Goal: Task Accomplishment & Management: Use online tool/utility

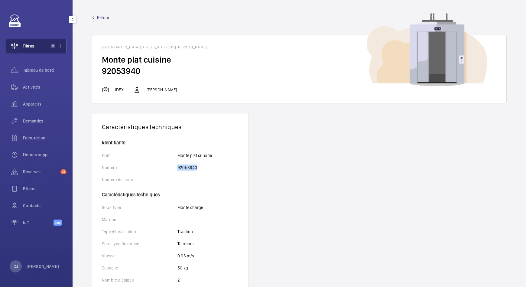
scroll to position [1, 0]
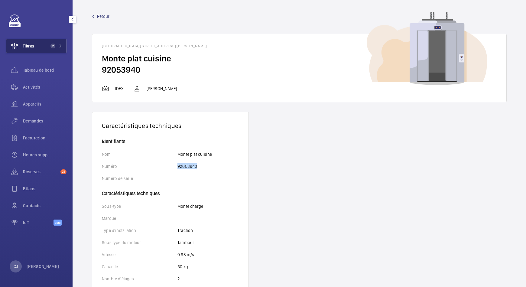
click at [31, 44] on span "Filtres" at bounding box center [28, 46] width 11 height 6
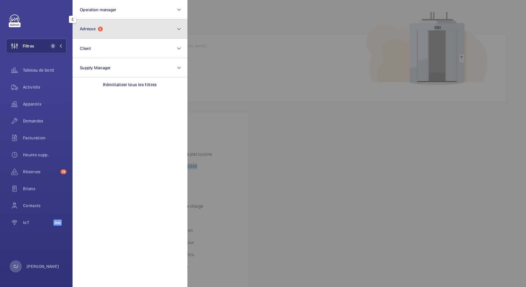
click at [81, 28] on span "Adresse" at bounding box center [88, 28] width 16 height 5
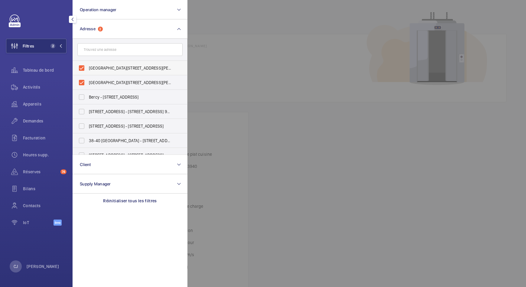
click at [83, 67] on label "[GEOGRAPHIC_DATA][STREET_ADDRESS][PERSON_NAME]" at bounding box center [125, 68] width 105 height 15
click at [83, 67] on input "[GEOGRAPHIC_DATA][STREET_ADDRESS][PERSON_NAME]" at bounding box center [82, 68] width 12 height 12
checkbox input "false"
click at [82, 80] on label "[GEOGRAPHIC_DATA][STREET_ADDRESS][PERSON_NAME]" at bounding box center [125, 82] width 105 height 15
click at [82, 80] on input "[GEOGRAPHIC_DATA][STREET_ADDRESS][PERSON_NAME]" at bounding box center [82, 83] width 12 height 12
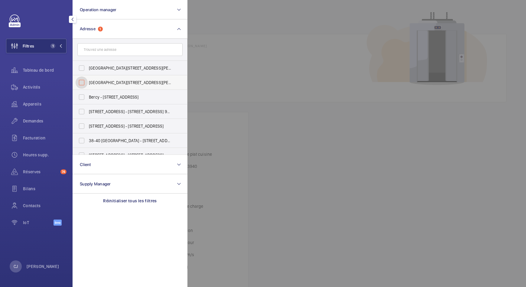
checkbox input "false"
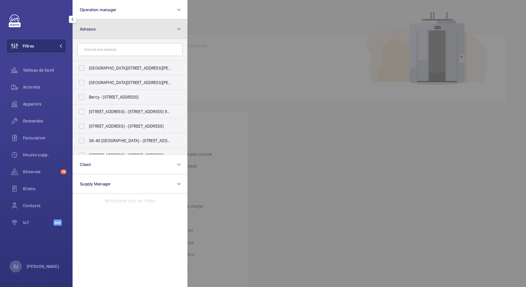
click at [95, 28] on span "Adresse" at bounding box center [88, 29] width 16 height 5
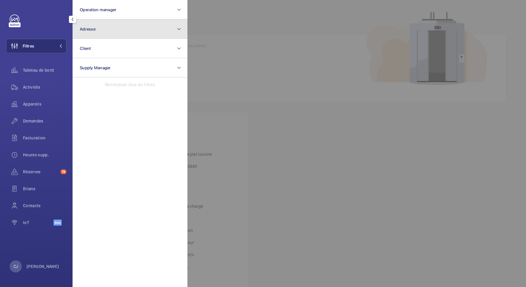
click at [95, 28] on span "Adresse" at bounding box center [88, 29] width 16 height 5
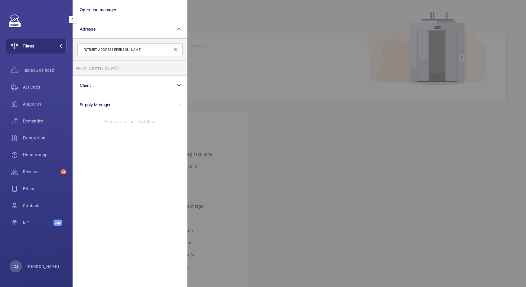
click at [87, 50] on input "[STREET_ADDRESS][PERSON_NAME]" at bounding box center [129, 49] width 105 height 13
type input "o"
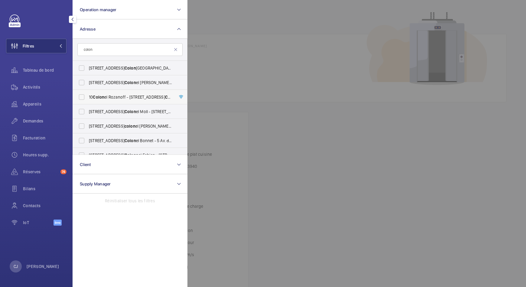
type input "colon"
click at [104, 93] on label "10 Colon el Rozanoff - [STREET_ADDRESS]" at bounding box center [125, 97] width 105 height 15
click at [88, 93] on input "10 Colon el Rozanoff - [STREET_ADDRESS]" at bounding box center [82, 97] width 12 height 12
checkbox input "true"
click at [35, 82] on div "Activités" at bounding box center [36, 87] width 61 height 15
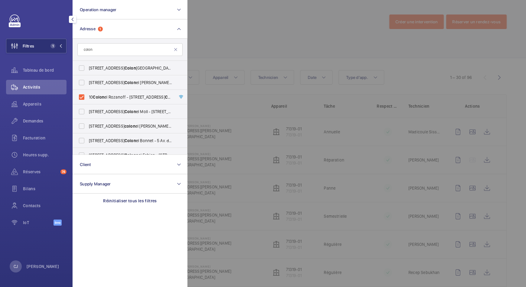
click at [268, 31] on div at bounding box center [451, 143] width 526 height 287
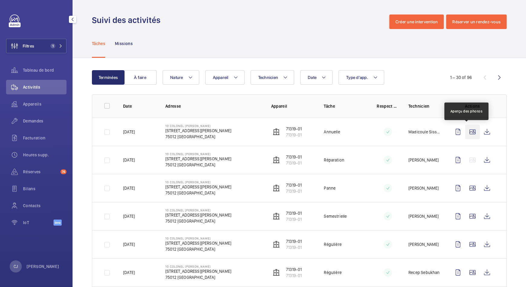
click at [466, 130] on wm-front-icon-button at bounding box center [473, 132] width 15 height 15
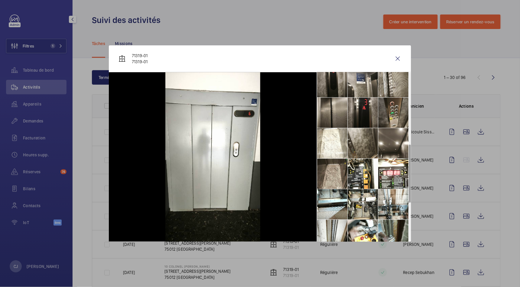
scroll to position [227, 0]
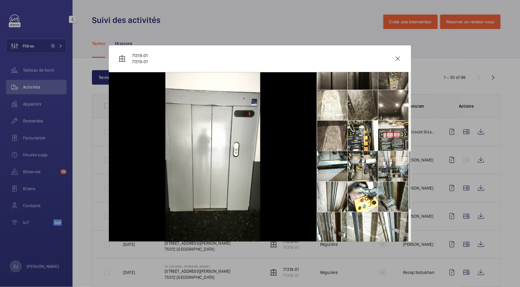
click at [393, 130] on li at bounding box center [394, 136] width 30 height 30
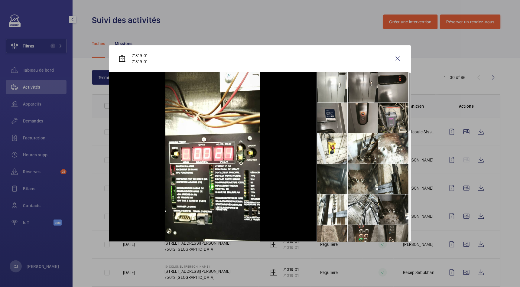
scroll to position [0, 0]
click at [340, 88] on li at bounding box center [332, 88] width 30 height 30
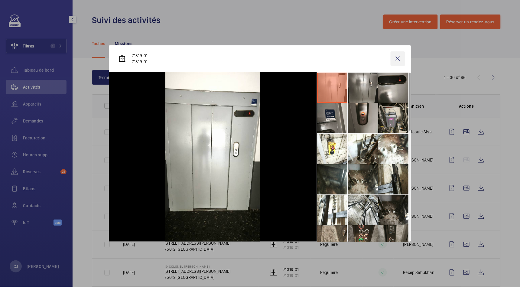
click at [399, 58] on wm-front-icon-button at bounding box center [398, 58] width 15 height 15
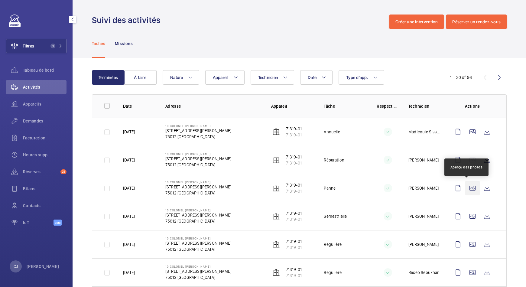
click at [466, 191] on wm-front-icon-button at bounding box center [473, 188] width 15 height 15
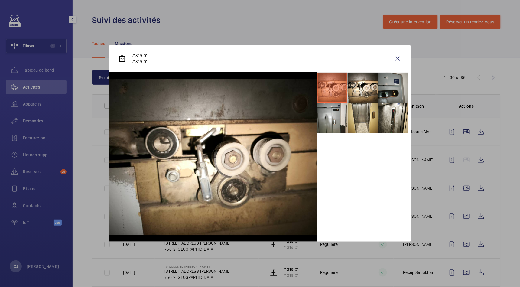
click at [386, 85] on li at bounding box center [394, 88] width 30 height 30
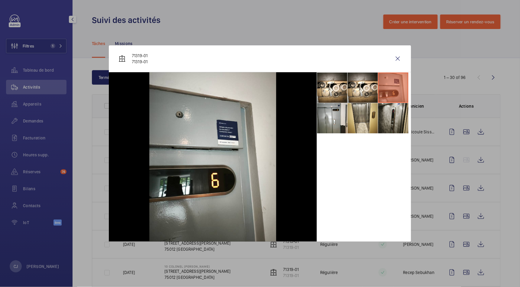
click at [390, 121] on li at bounding box center [394, 118] width 30 height 30
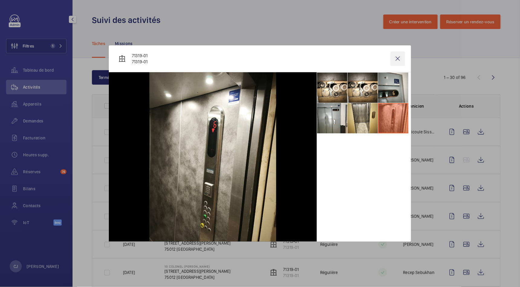
click at [400, 58] on wm-front-icon-button at bounding box center [398, 58] width 15 height 15
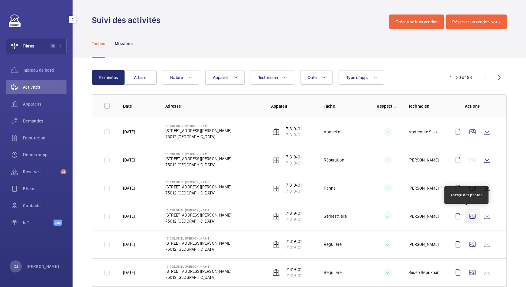
click at [466, 219] on wm-front-icon-button at bounding box center [473, 216] width 15 height 15
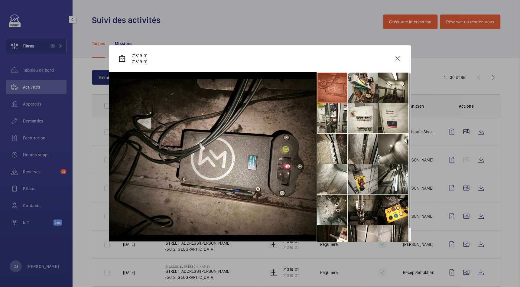
scroll to position [14, 0]
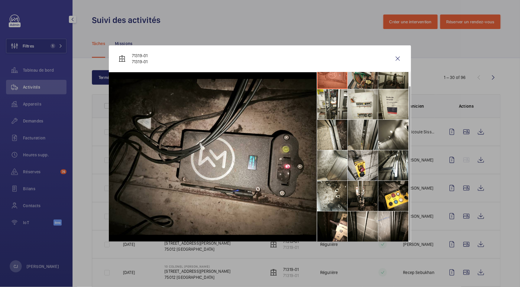
click at [462, 219] on div at bounding box center [260, 143] width 520 height 287
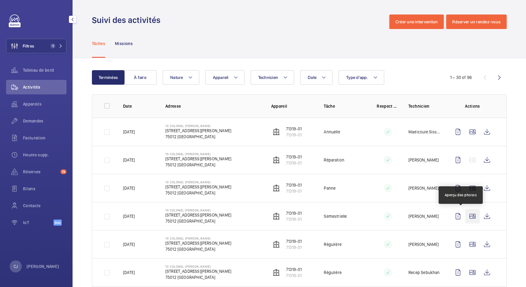
click at [467, 217] on wm-front-icon-button at bounding box center [473, 216] width 15 height 15
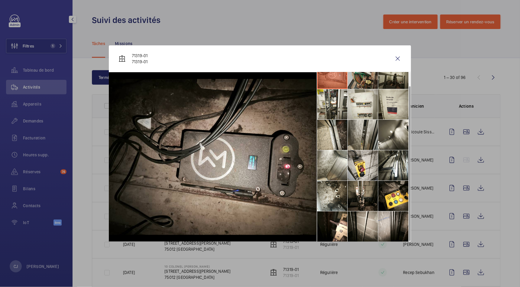
click at [466, 246] on div at bounding box center [260, 143] width 520 height 287
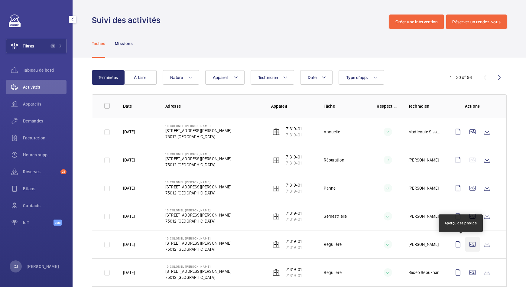
click at [466, 245] on wm-front-icon-button at bounding box center [473, 244] width 15 height 15
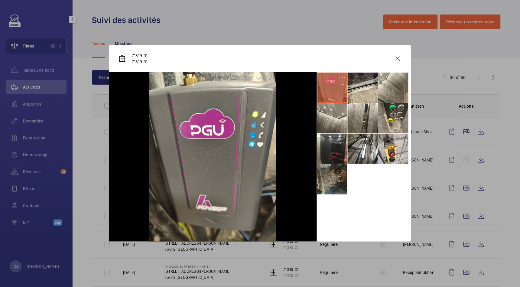
click at [462, 277] on div at bounding box center [260, 143] width 520 height 287
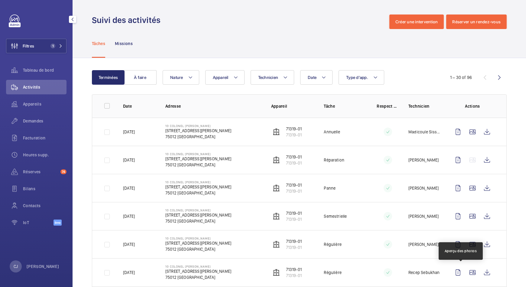
click at [466, 277] on wm-front-icon-button at bounding box center [473, 272] width 15 height 15
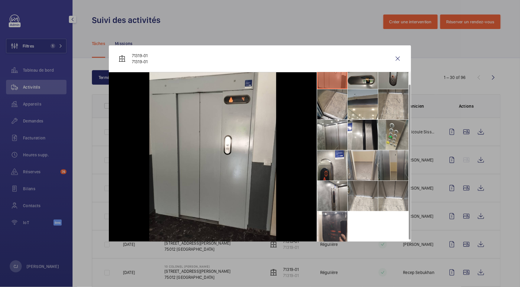
scroll to position [0, 0]
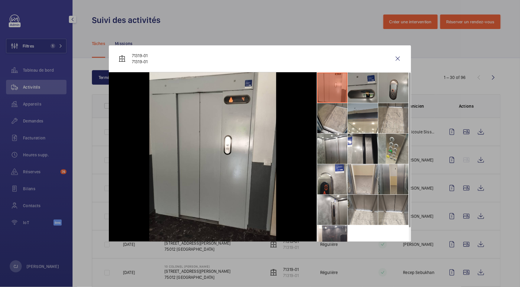
click at [361, 94] on li at bounding box center [363, 88] width 30 height 30
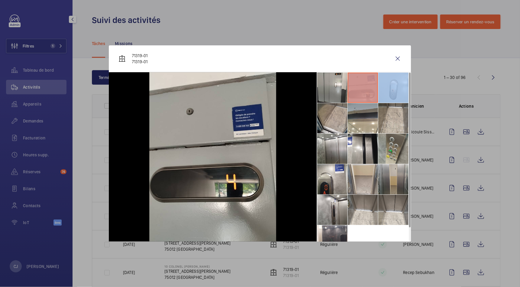
click at [361, 94] on li at bounding box center [363, 88] width 30 height 30
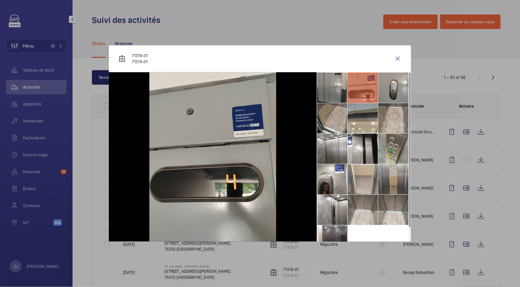
click at [327, 97] on li at bounding box center [332, 88] width 30 height 30
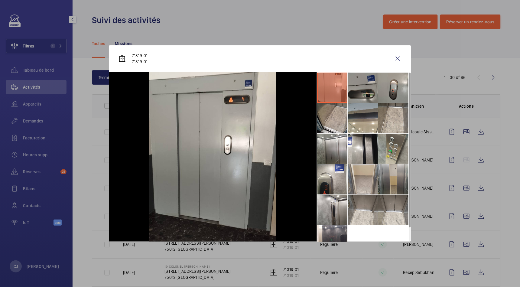
click at [354, 101] on li at bounding box center [363, 88] width 30 height 30
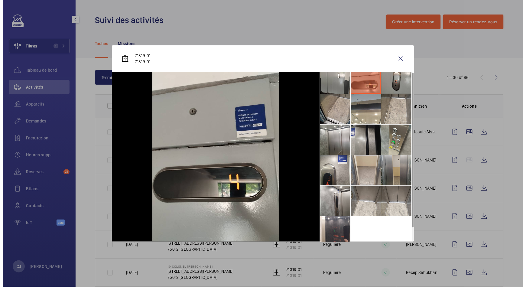
scroll to position [14, 0]
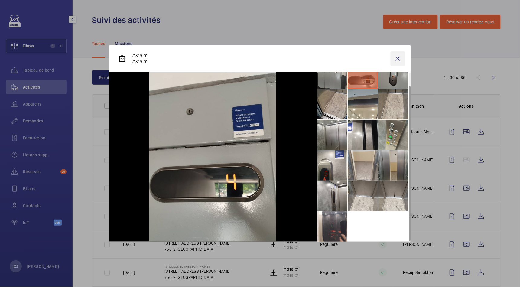
click at [401, 57] on wm-front-icon-button at bounding box center [398, 58] width 15 height 15
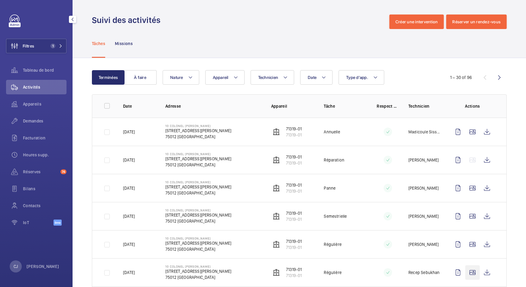
scroll to position [76, 0]
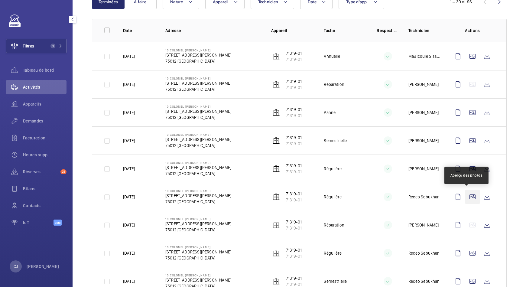
click at [469, 195] on wm-front-icon-button at bounding box center [473, 197] width 15 height 15
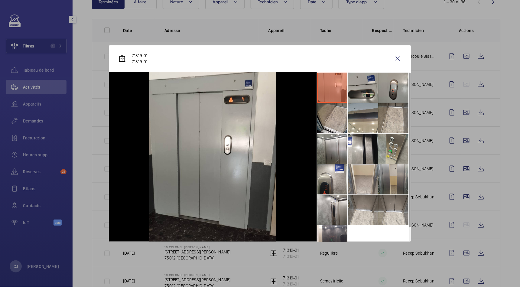
click at [463, 253] on div at bounding box center [260, 143] width 520 height 287
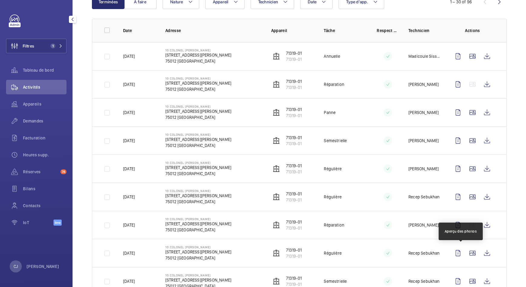
click at [466, 253] on wm-front-icon-button at bounding box center [473, 253] width 15 height 15
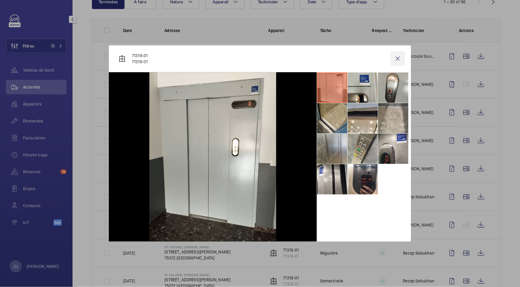
click at [397, 57] on wm-front-icon-button at bounding box center [398, 58] width 15 height 15
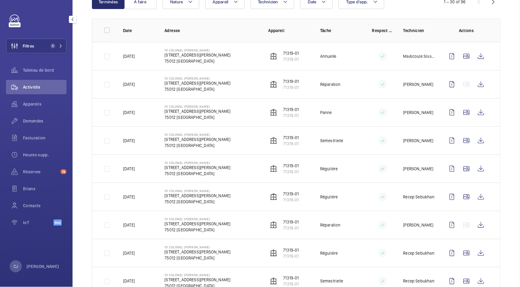
scroll to position [151, 0]
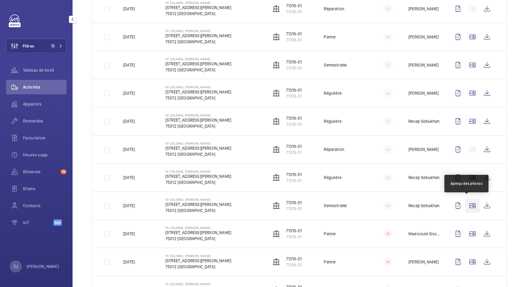
click at [468, 206] on wm-front-icon-button at bounding box center [473, 205] width 15 height 15
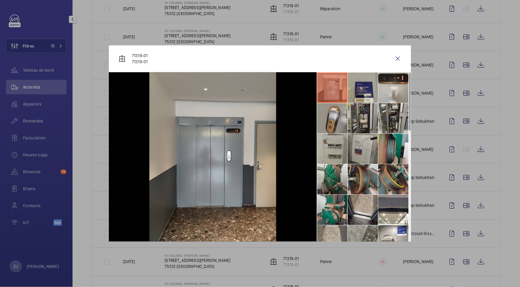
click at [368, 111] on li at bounding box center [363, 118] width 30 height 30
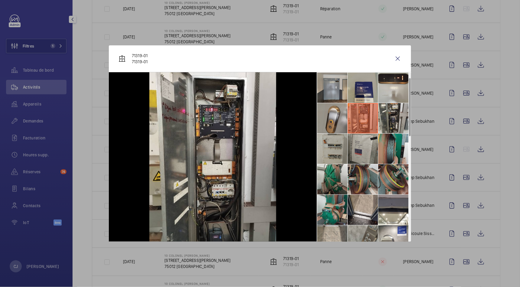
scroll to position [113, 0]
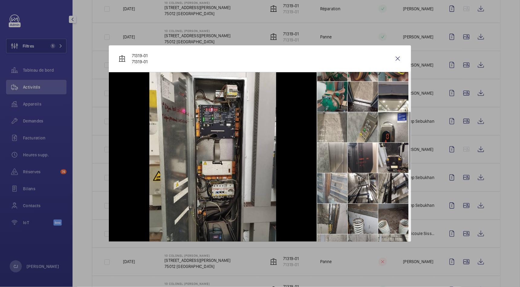
click at [365, 136] on li at bounding box center [363, 127] width 30 height 30
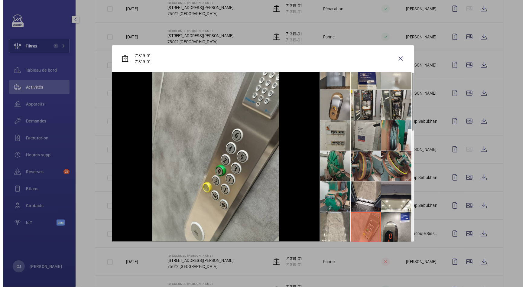
scroll to position [0, 0]
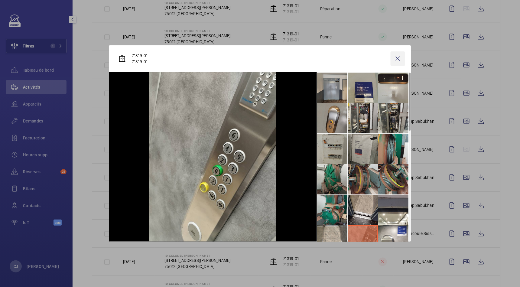
click at [396, 58] on wm-front-icon-button at bounding box center [398, 58] width 15 height 15
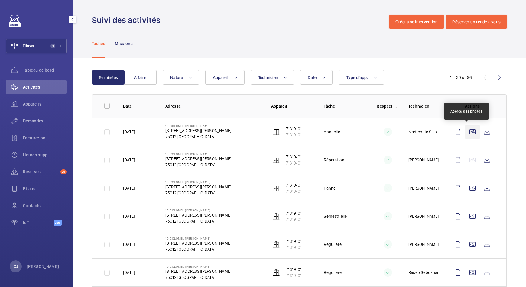
click at [466, 132] on wm-front-icon-button at bounding box center [473, 132] width 15 height 15
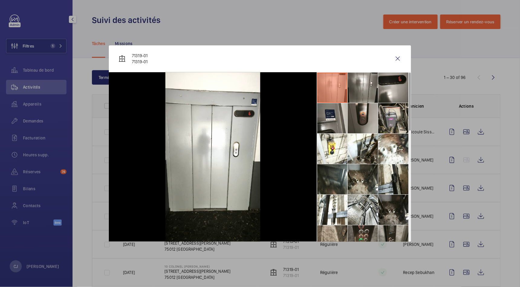
click at [369, 229] on li at bounding box center [363, 240] width 30 height 30
